Goal: Find specific page/section: Find specific page/section

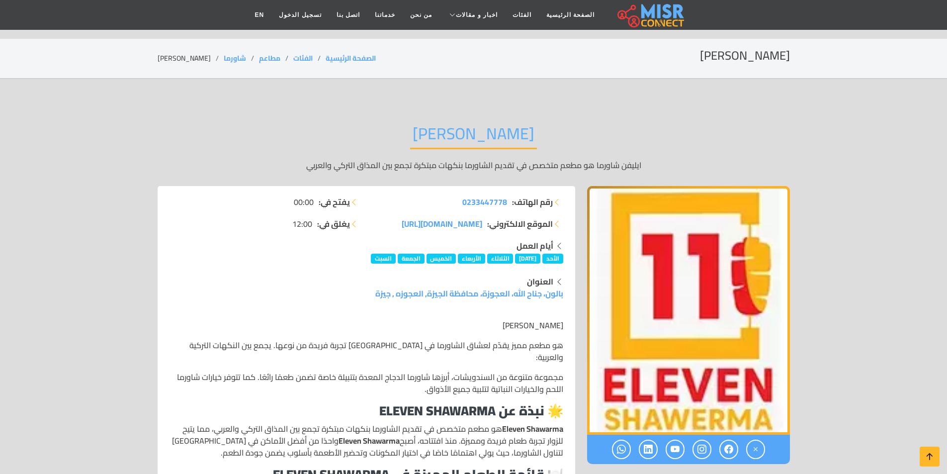
scroll to position [199, 0]
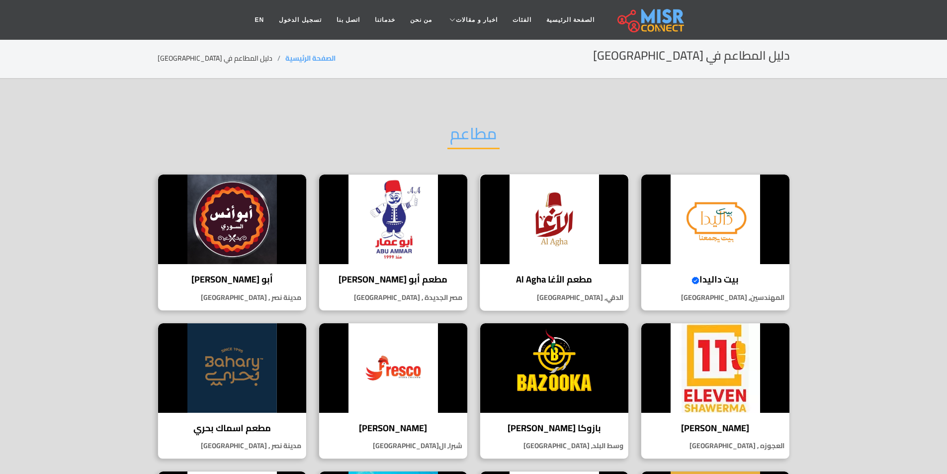
click at [590, 249] on img at bounding box center [554, 220] width 148 height 90
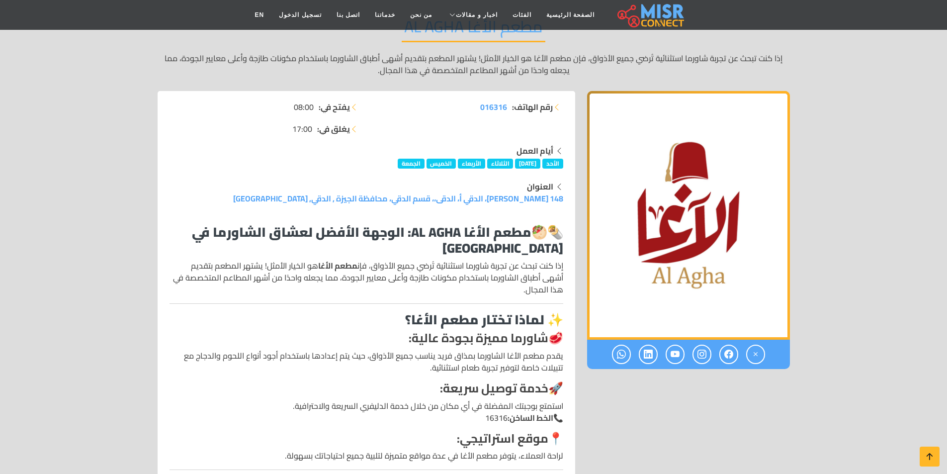
scroll to position [149, 0]
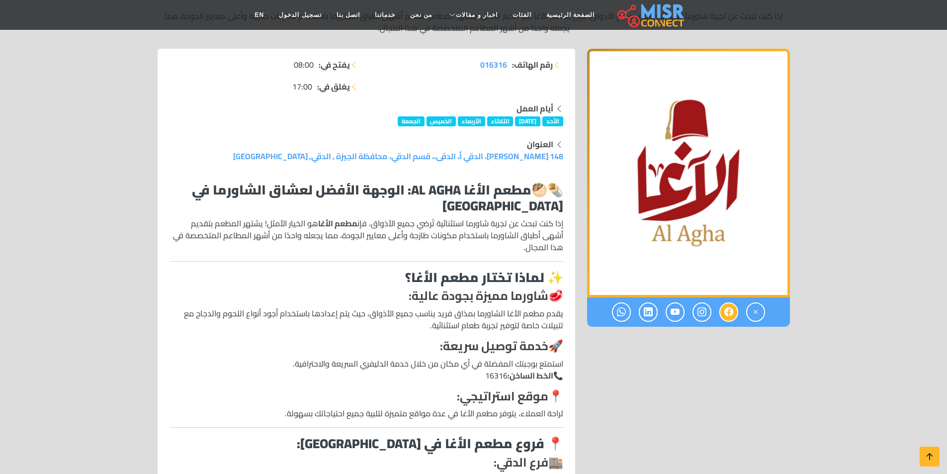
drag, startPoint x: 731, startPoint y: 312, endPoint x: 725, endPoint y: 315, distance: 6.7
click at [729, 313] on icon at bounding box center [729, 312] width 9 height 16
